Goal: Task Accomplishment & Management: Complete application form

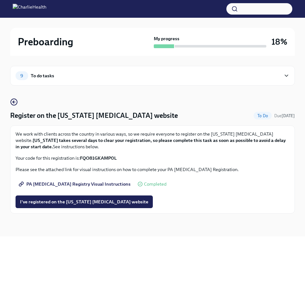
click at [196, 74] on div "9 To do tasks" at bounding box center [148, 75] width 265 height 9
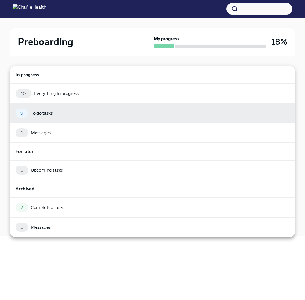
click at [111, 44] on div at bounding box center [152, 150] width 305 height 300
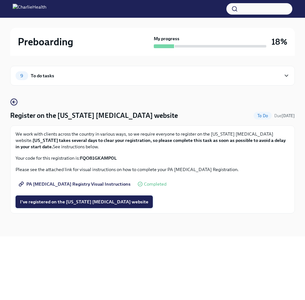
click at [80, 199] on span "I've registered on the [US_STATE] [MEDICAL_DATA] website" at bounding box center [84, 202] width 128 height 6
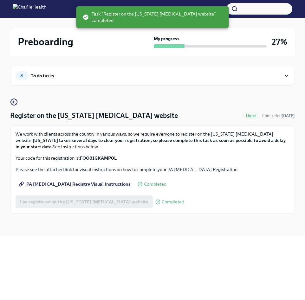
click at [27, 77] on div "8" at bounding box center [22, 75] width 13 height 9
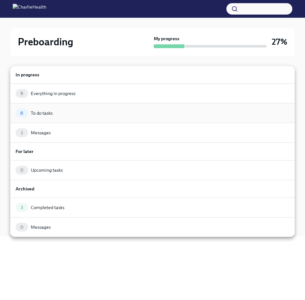
click at [40, 112] on div "To do tasks" at bounding box center [42, 113] width 22 height 6
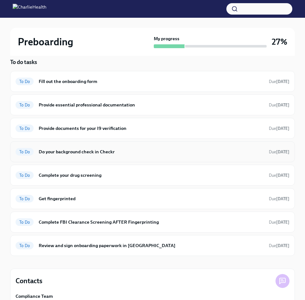
scroll to position [39, 0]
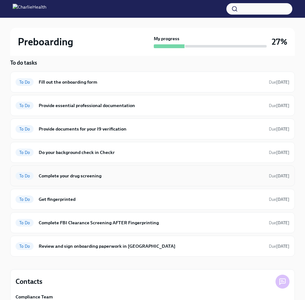
click at [89, 175] on h6 "Complete your drug screening" at bounding box center [151, 175] width 225 height 7
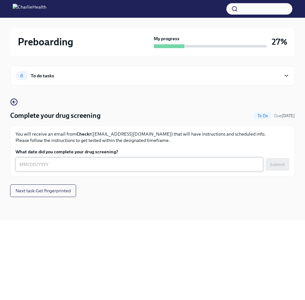
click at [48, 161] on textarea "What date did you complete your drug screening?" at bounding box center [139, 165] width 240 height 8
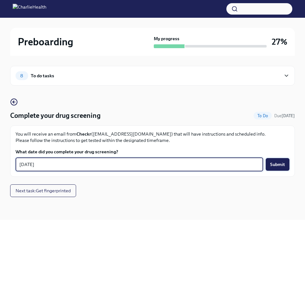
type textarea "[DATE]"
click at [274, 165] on span "Submit" at bounding box center [277, 164] width 15 height 6
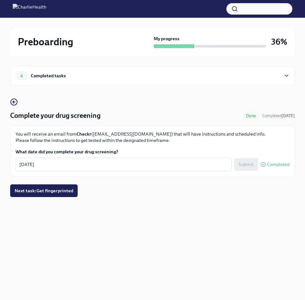
click at [56, 75] on div "Completed tasks" at bounding box center [48, 75] width 35 height 7
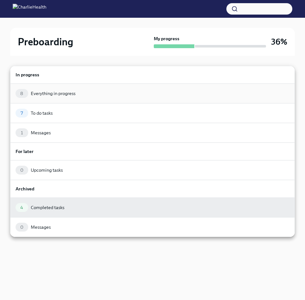
click at [32, 99] on div "8 Everything in progress" at bounding box center [152, 94] width 284 height 20
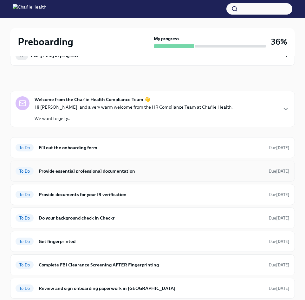
scroll to position [21, 0]
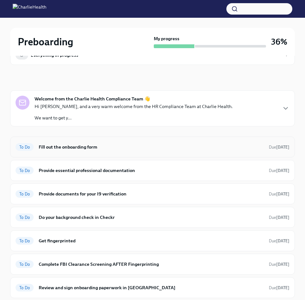
click at [61, 148] on h6 "Fill out the onboarding form" at bounding box center [151, 146] width 225 height 7
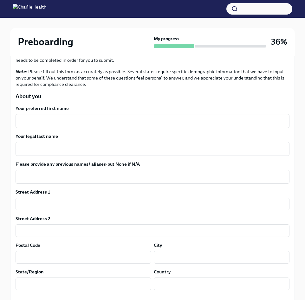
scroll to position [98, 0]
